Goal: Find contact information: Find contact information

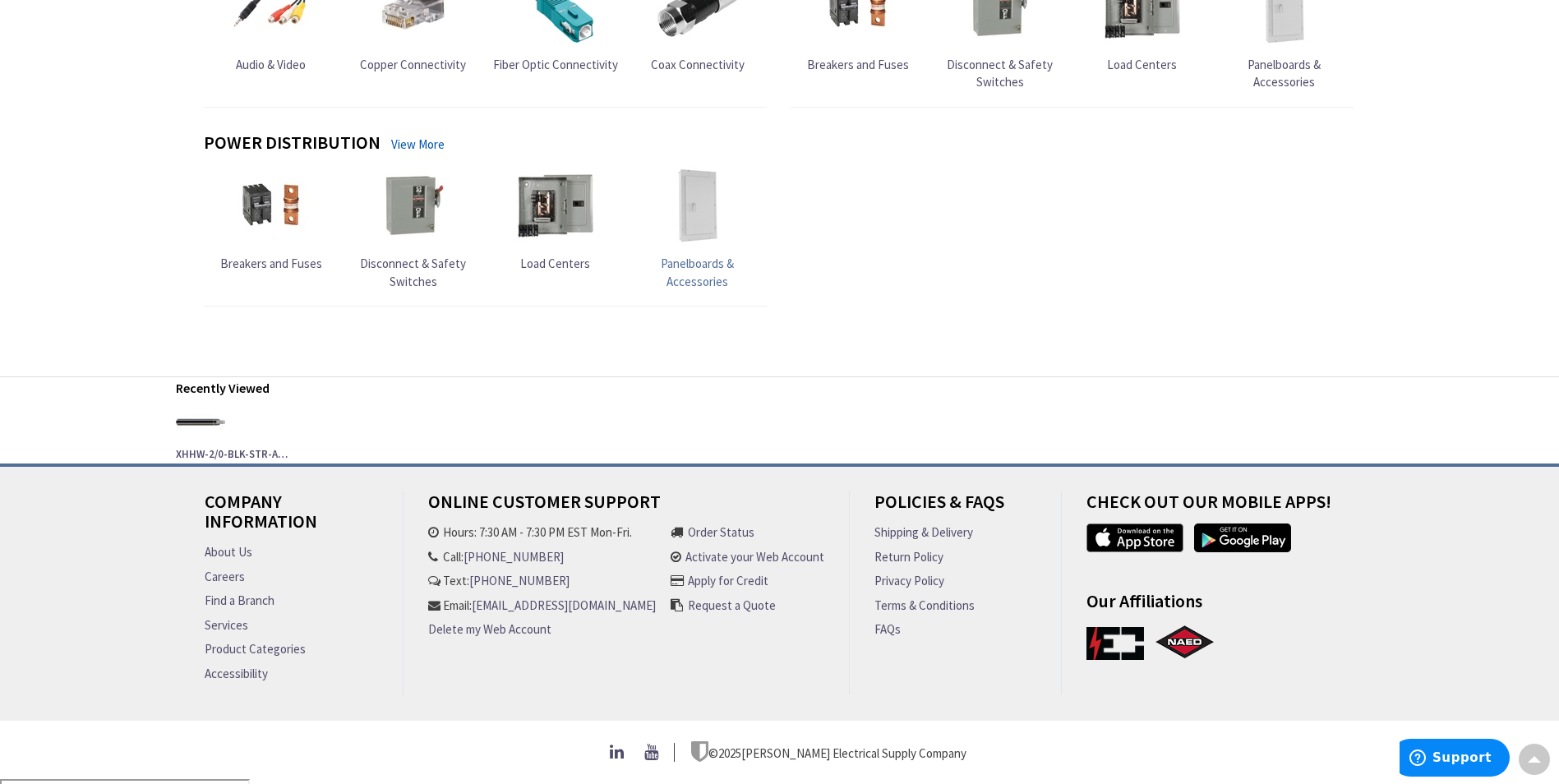
scroll to position [1713, 0]
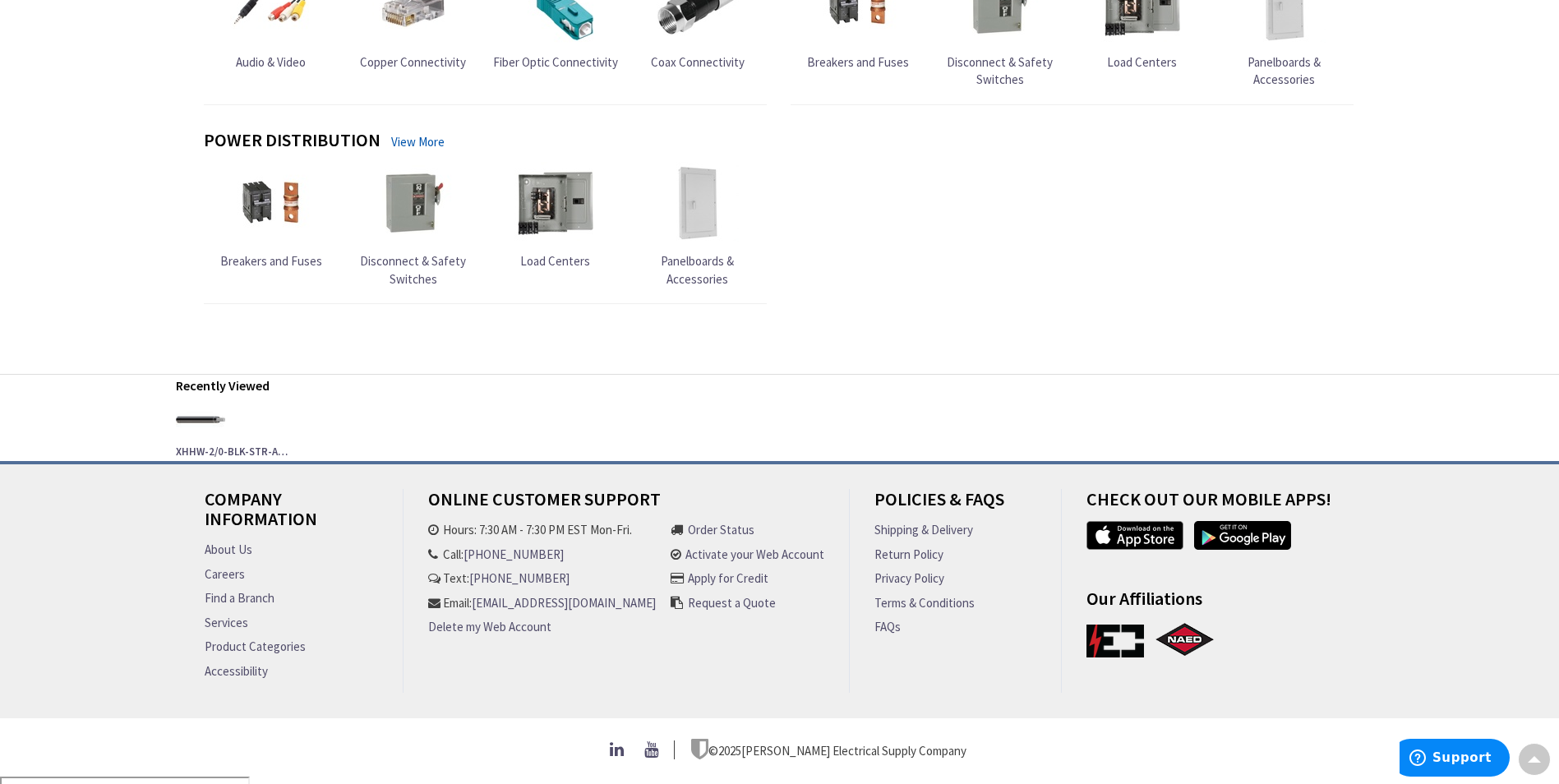
click at [232, 590] on link "Find a Branch" at bounding box center [239, 598] width 69 height 17
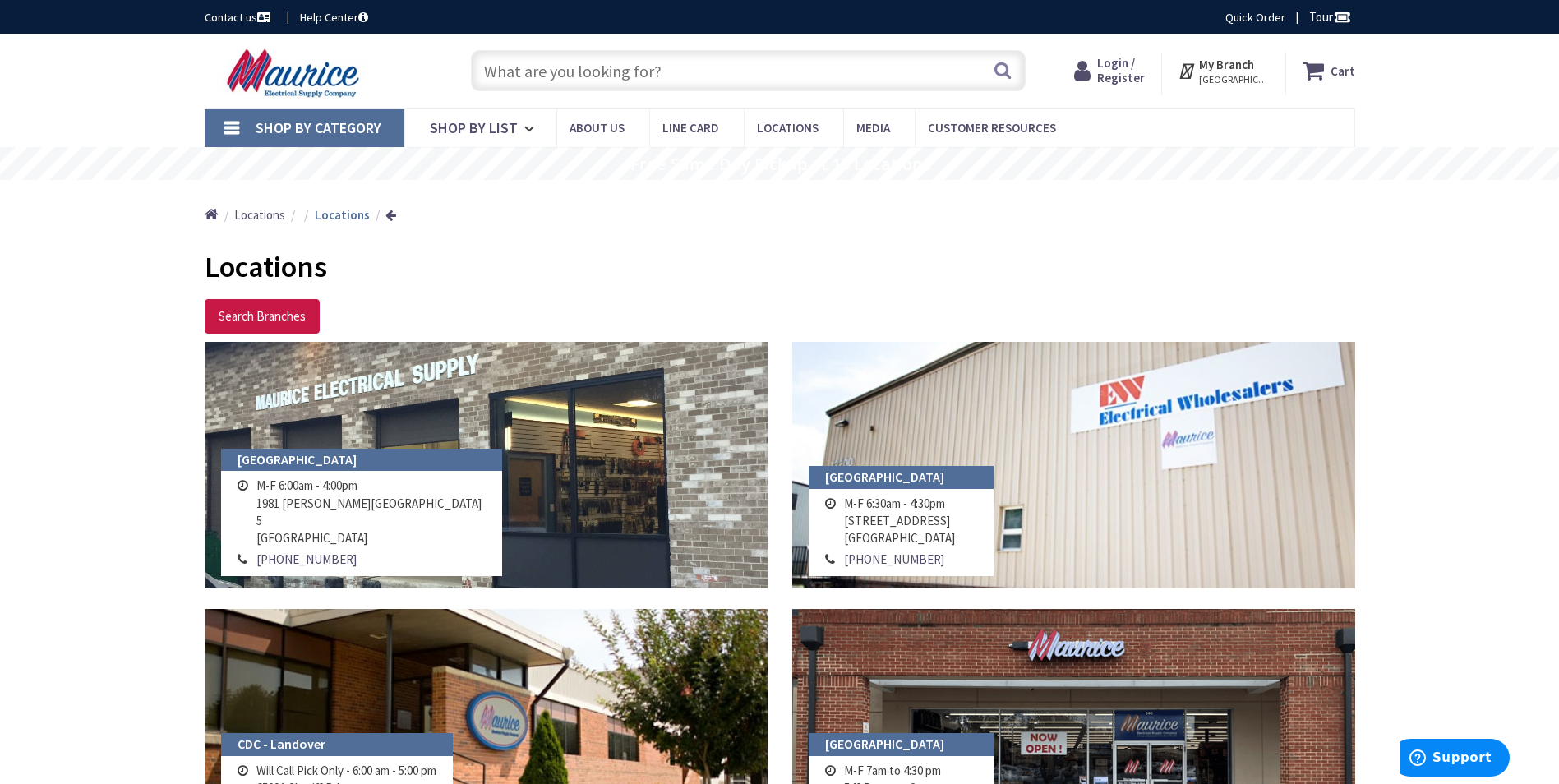
drag, startPoint x: 370, startPoint y: 542, endPoint x: 258, endPoint y: 527, distance: 113.0
click at [258, 527] on td "M-F 6:00am - 4:00pm 1981 Moreland Parkway Bldg 5 Annapolis, MD 21401" at bounding box center [371, 512] width 239 height 74
copy td "1981 Moreland Parkway Bldg 5 Annapolis, MD 21401"
click at [374, 558] on td "410-573-5114" at bounding box center [371, 559] width 239 height 20
drag, startPoint x: 358, startPoint y: 560, endPoint x: 259, endPoint y: 566, distance: 99.2
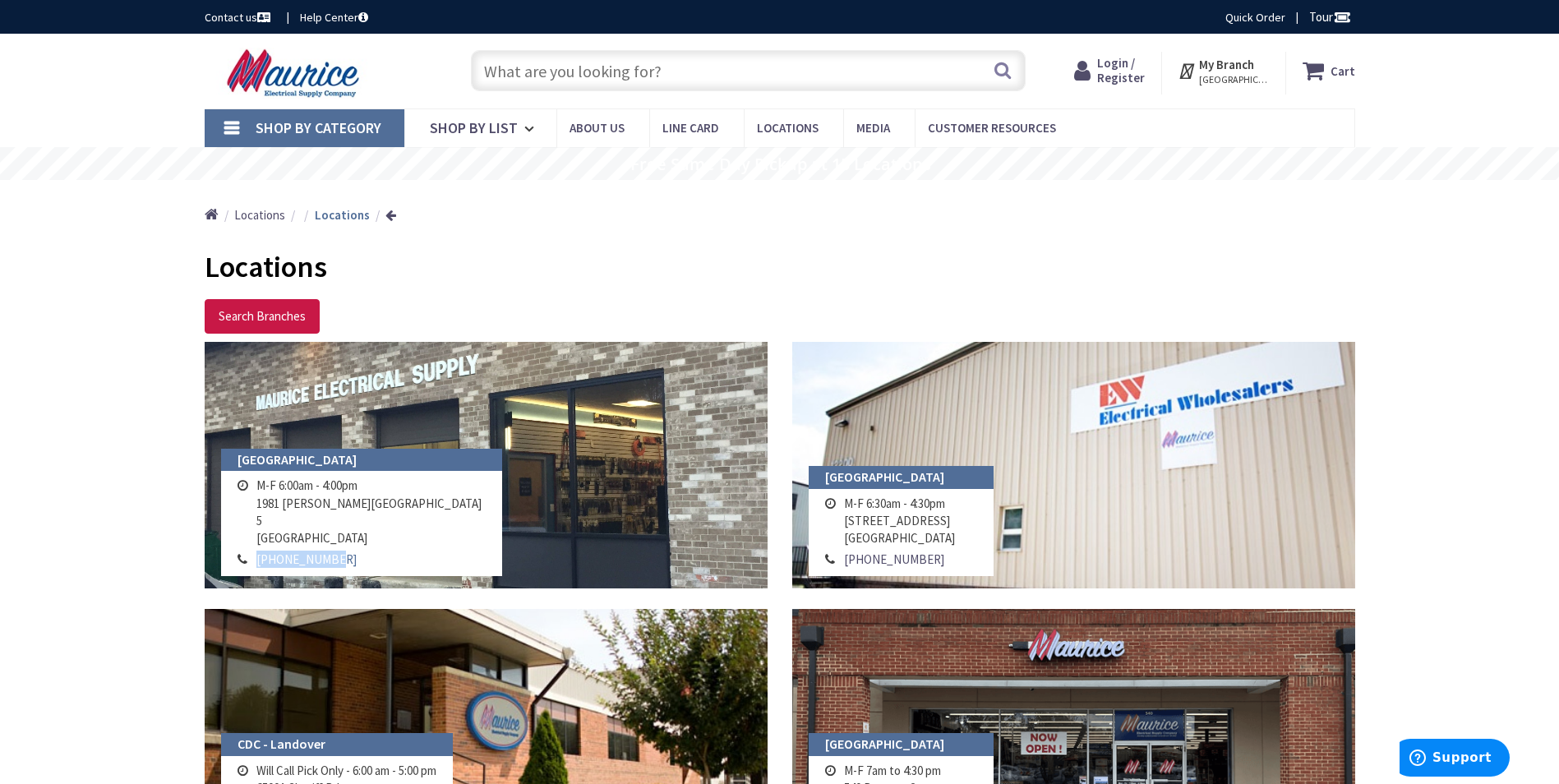
click at [259, 566] on td "410-573-5114" at bounding box center [371, 559] width 239 height 20
copy link "410-573-5114"
